Goal: Information Seeking & Learning: Learn about a topic

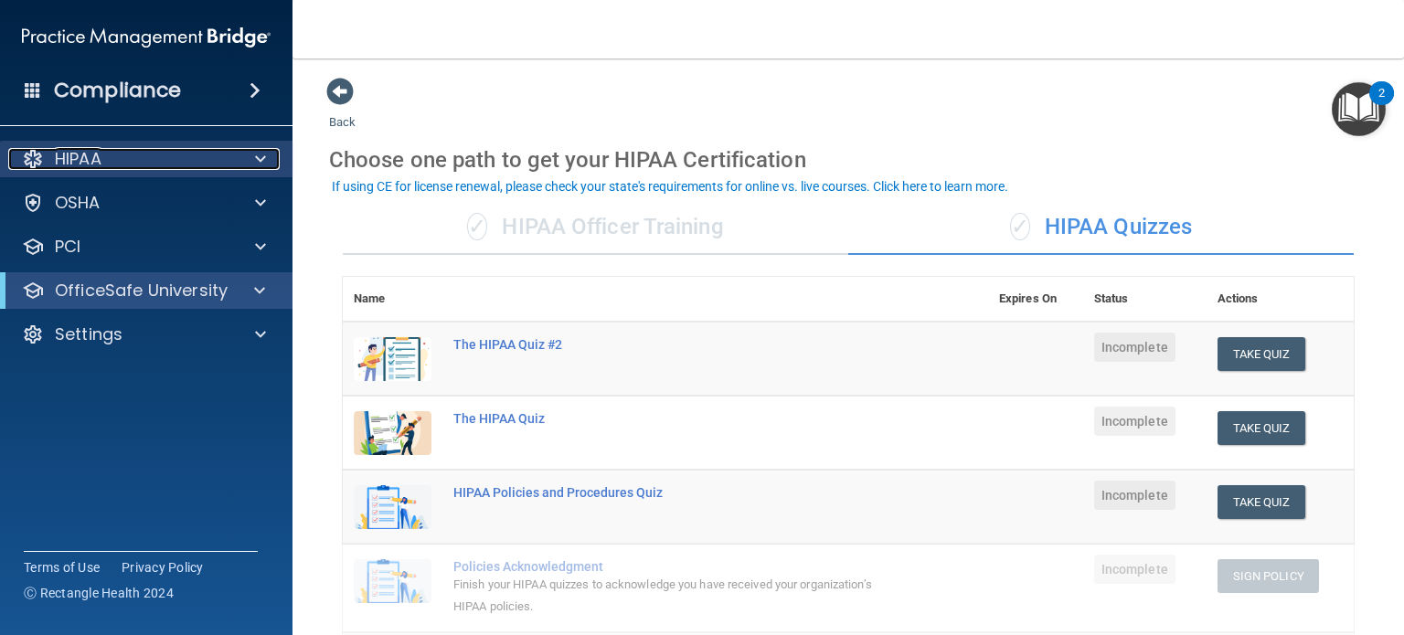
click at [270, 155] on div at bounding box center [258, 159] width 46 height 22
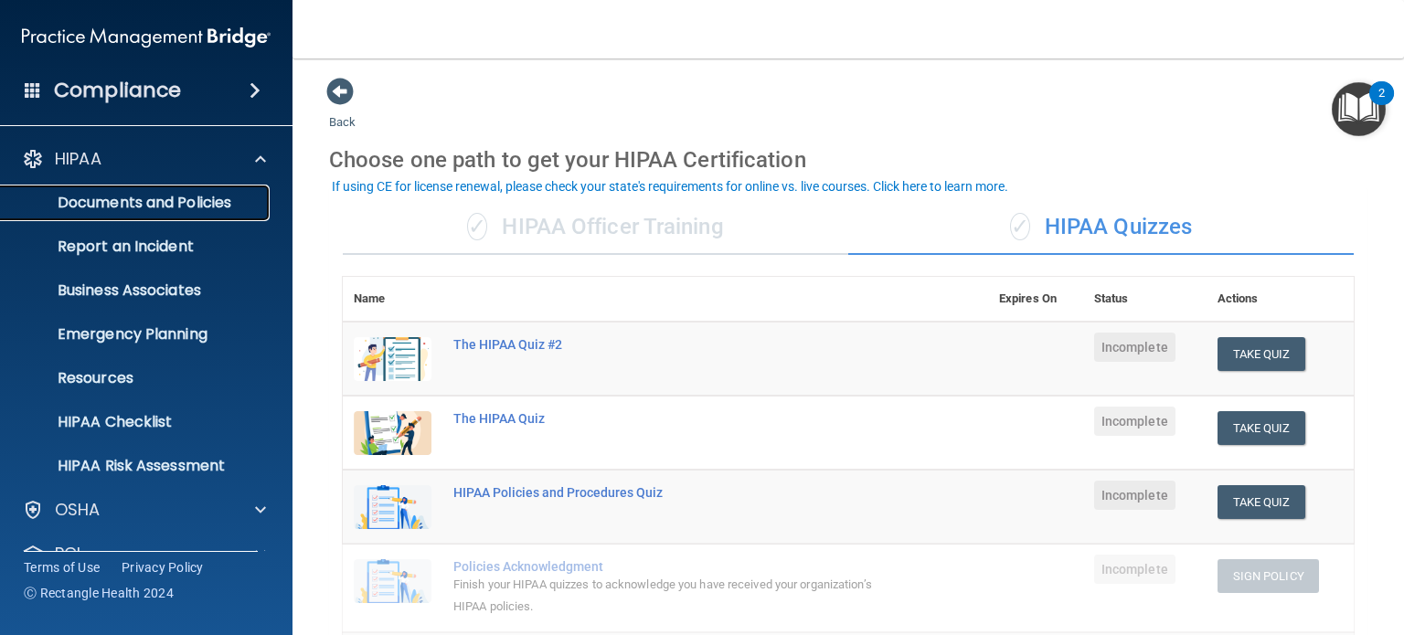
click at [206, 209] on p "Documents and Policies" at bounding box center [136, 203] width 249 height 18
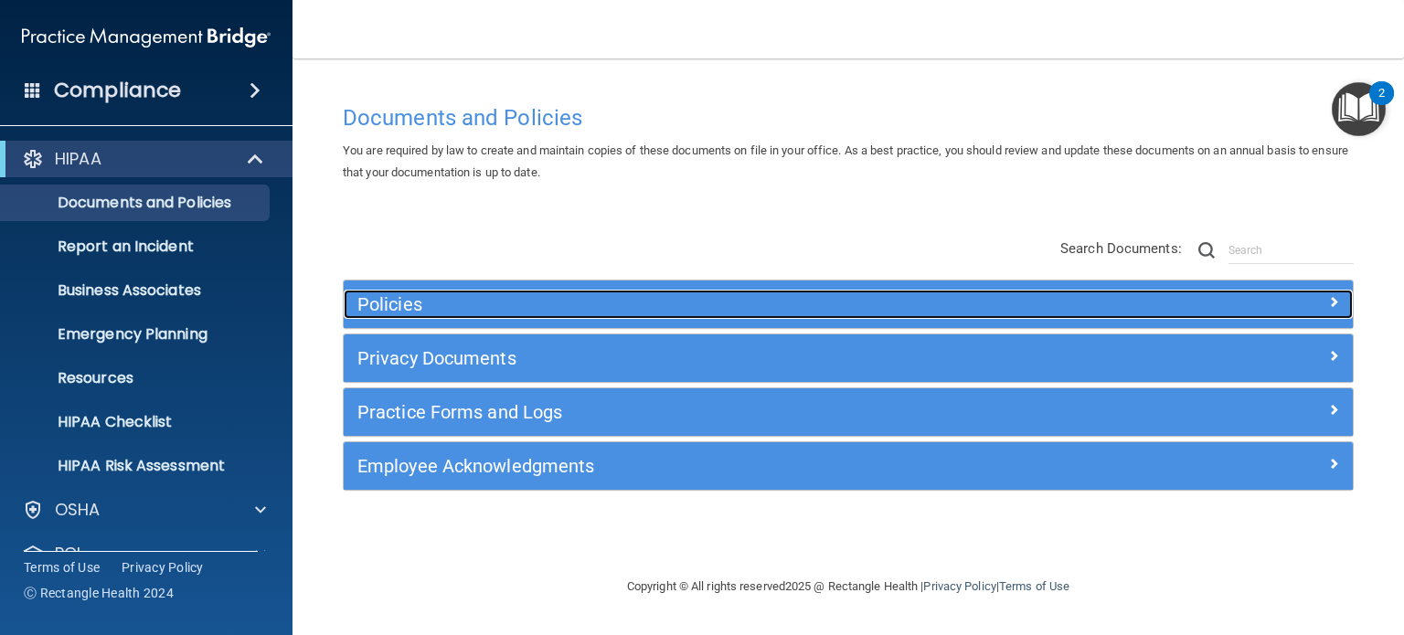
click at [1325, 306] on div at bounding box center [1226, 301] width 252 height 22
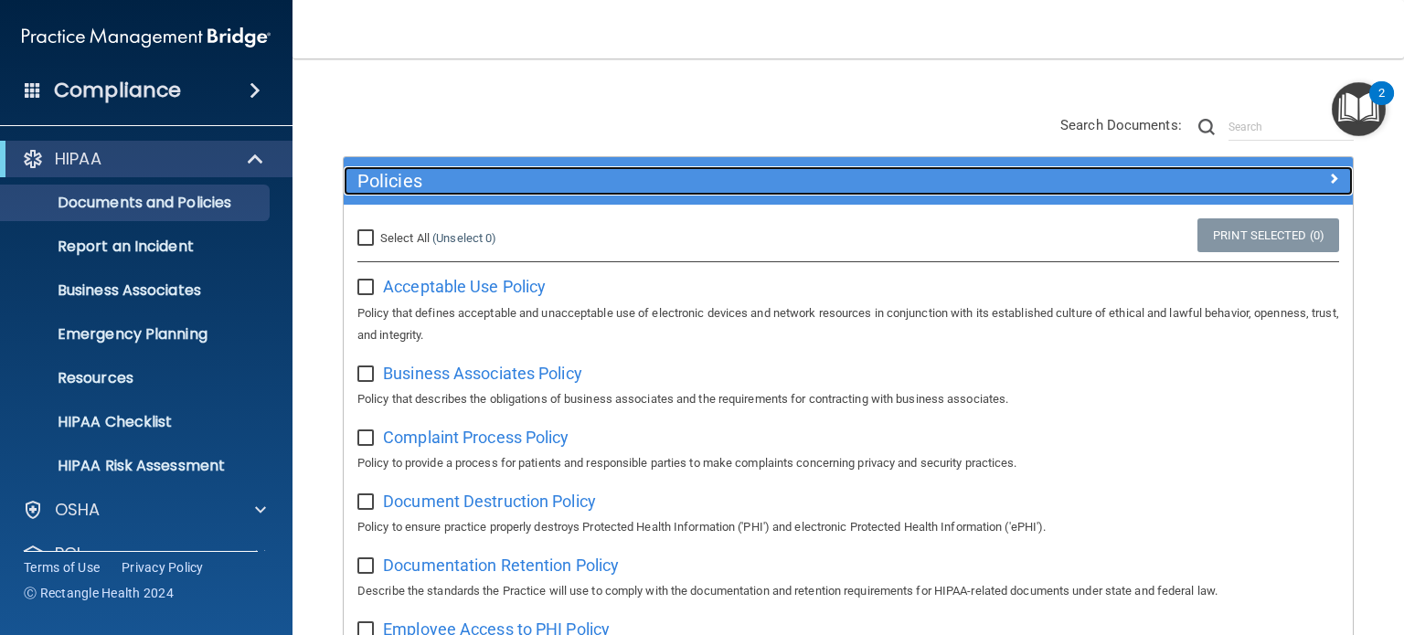
scroll to position [91, 0]
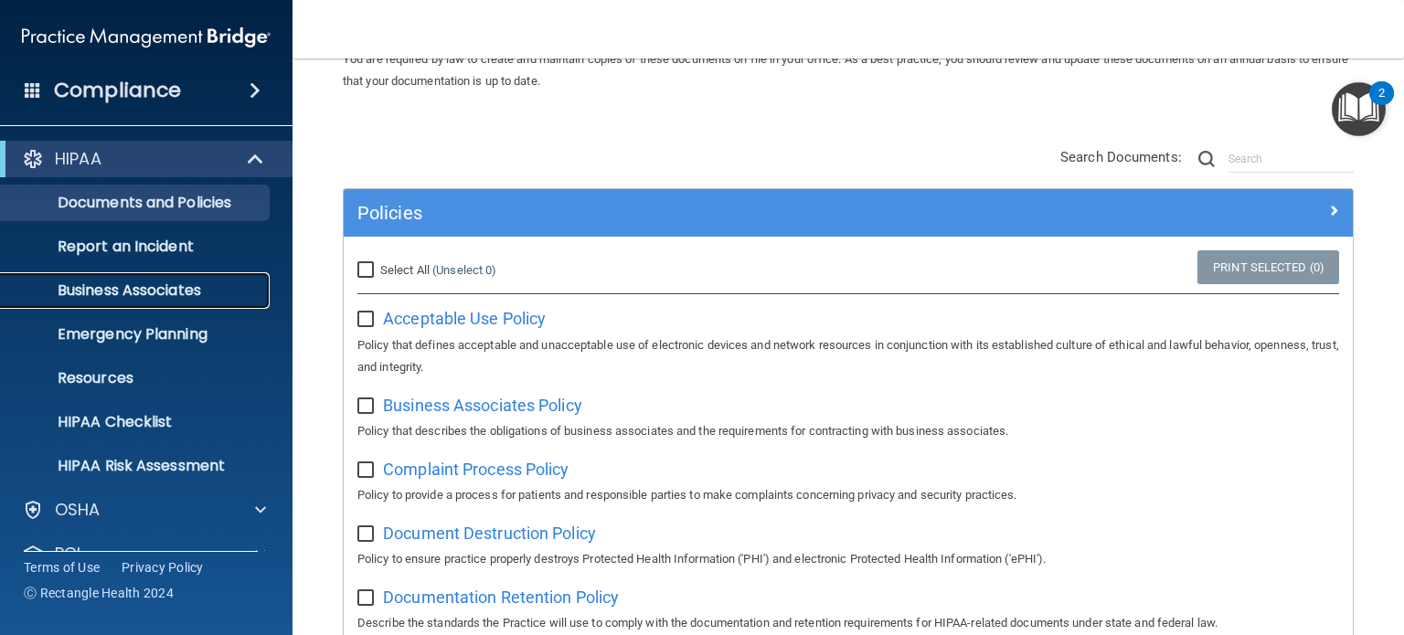
click at [192, 299] on p "Business Associates" at bounding box center [136, 290] width 249 height 18
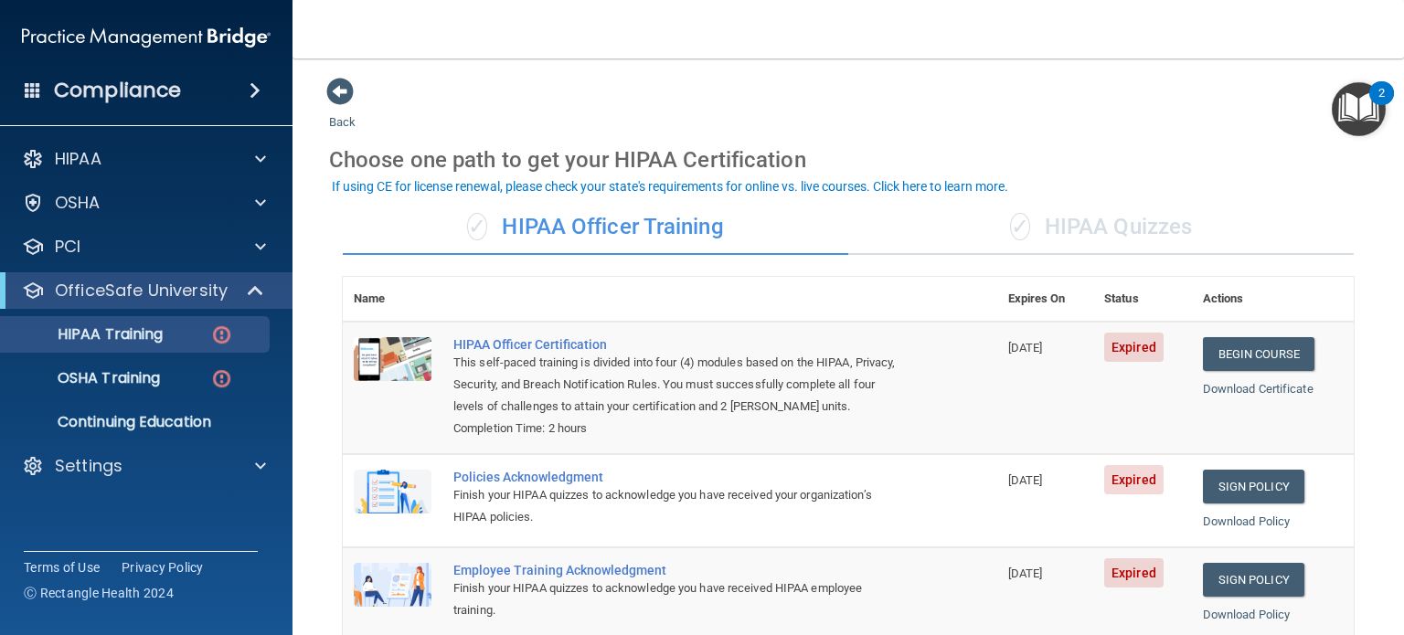
click at [1097, 227] on div "✓ HIPAA Quizzes" at bounding box center [1100, 227] width 505 height 55
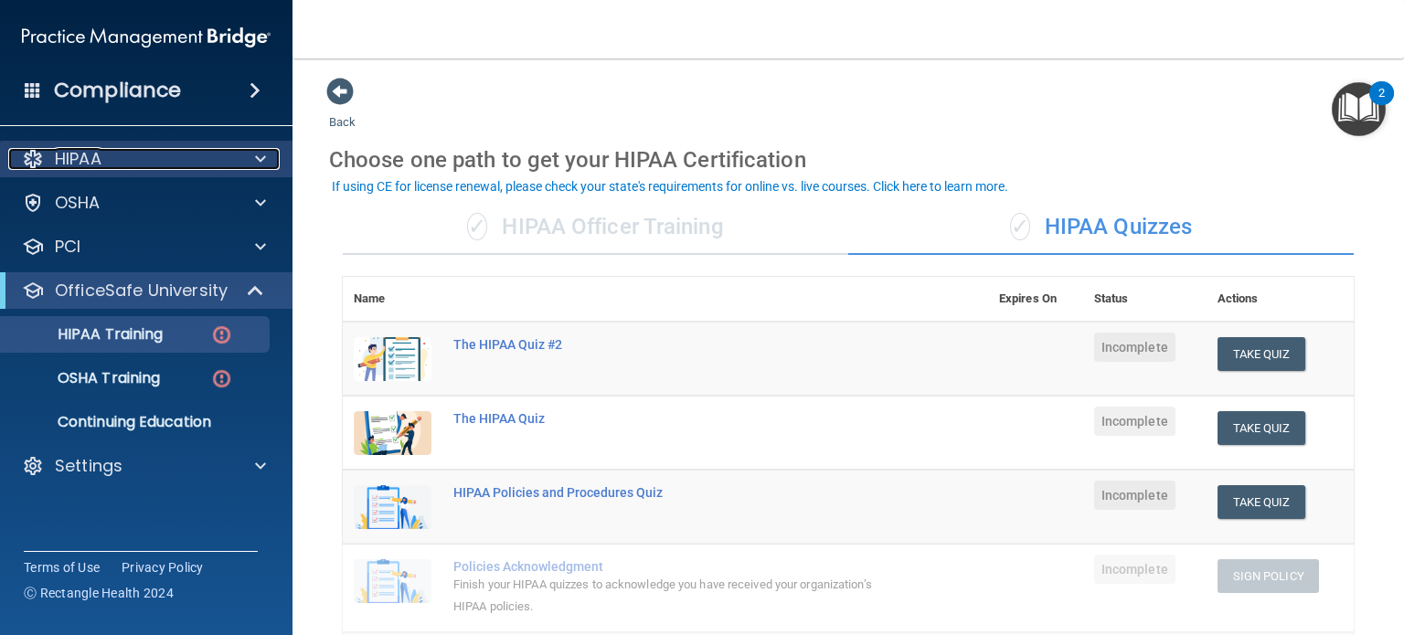
click at [267, 151] on div at bounding box center [258, 159] width 46 height 22
